Goal: Find specific page/section: Find specific page/section

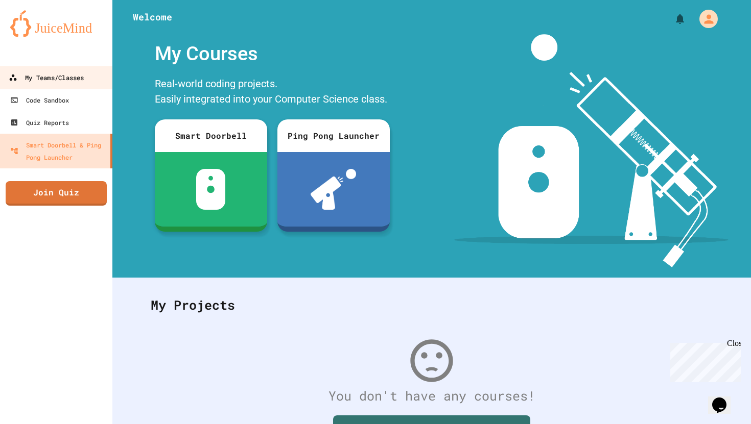
click at [72, 73] on div "My Teams/Classes" at bounding box center [46, 77] width 75 height 13
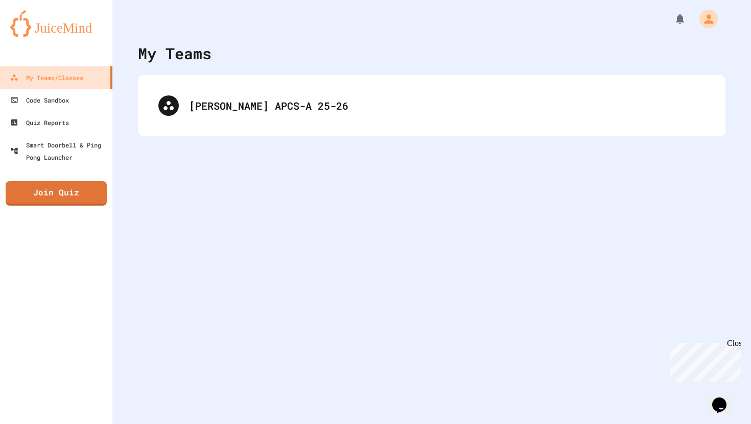
click at [283, 66] on div "My Teams [PERSON_NAME] APCS-A 25-26" at bounding box center [431, 212] width 638 height 424
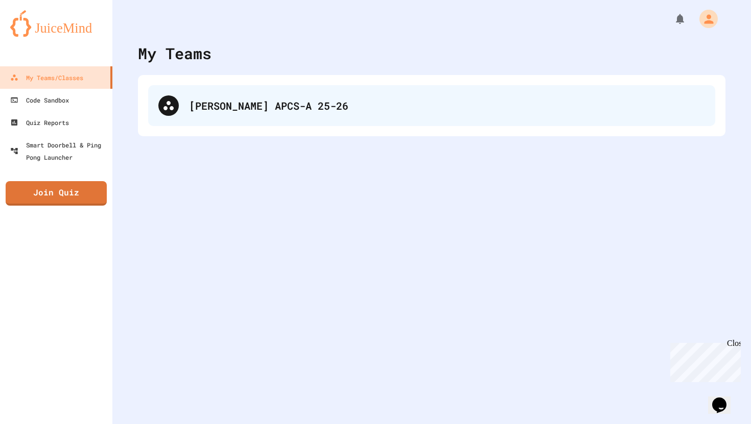
click at [268, 104] on div "[PERSON_NAME] APCS-A 25-26" at bounding box center [447, 105] width 516 height 15
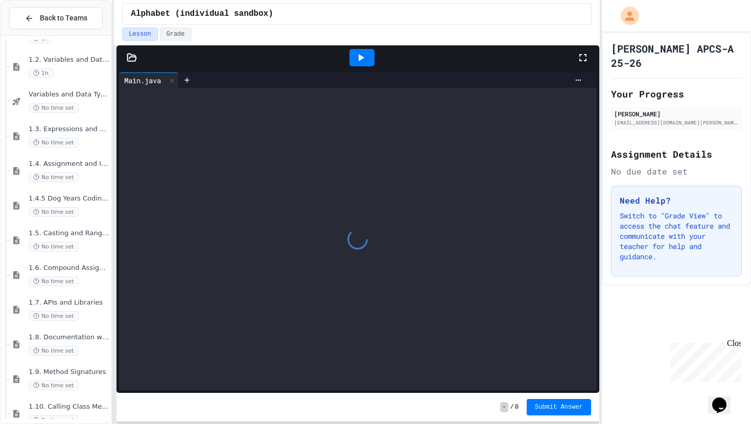
scroll to position [432, 0]
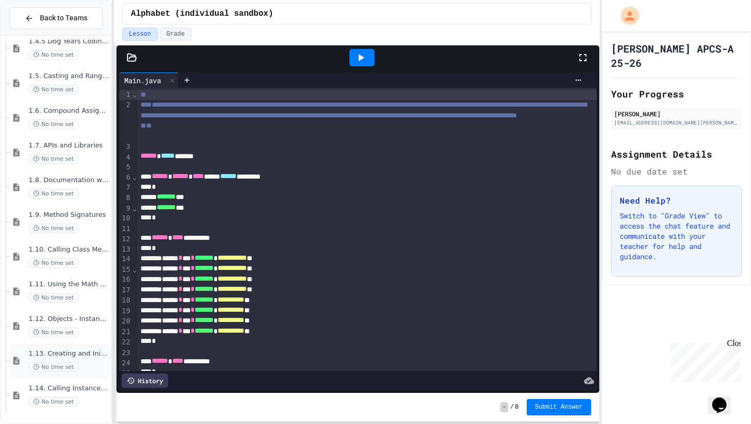
click at [45, 363] on span "No time set" at bounding box center [54, 368] width 50 height 10
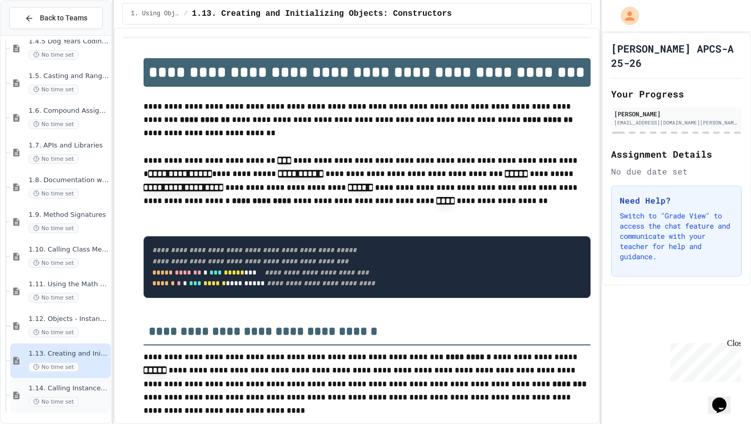
click at [39, 403] on span "No time set" at bounding box center [54, 402] width 50 height 10
